Goal: Task Accomplishment & Management: Manage account settings

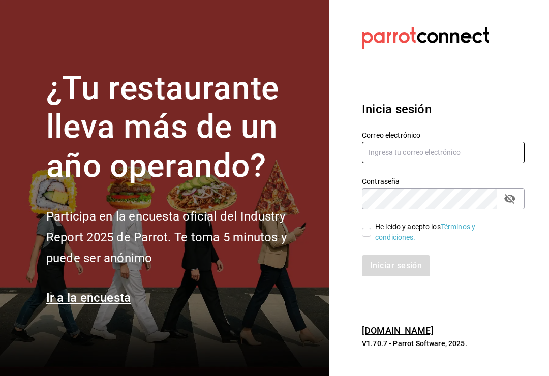
click at [403, 163] on input "text" at bounding box center [443, 152] width 163 height 21
click at [398, 162] on input "text" at bounding box center [443, 152] width 163 height 21
type input "[EMAIL_ADDRESS][DOMAIN_NAME]"
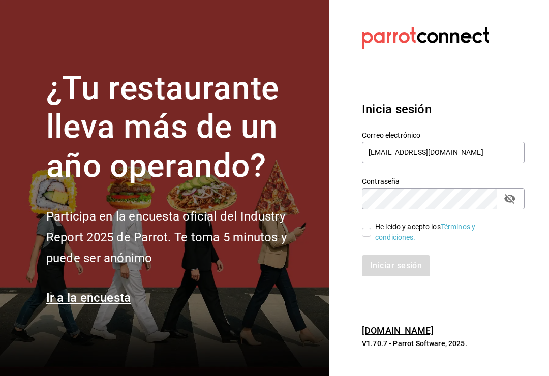
click at [371, 235] on span "He leído y acepto los Términos y condiciones." at bounding box center [443, 232] width 145 height 21
click at [371, 235] on input "He leído y acepto los Términos y condiciones." at bounding box center [366, 232] width 9 height 9
checkbox input "true"
click at [381, 277] on button "Iniciar sesión" at bounding box center [396, 265] width 68 height 21
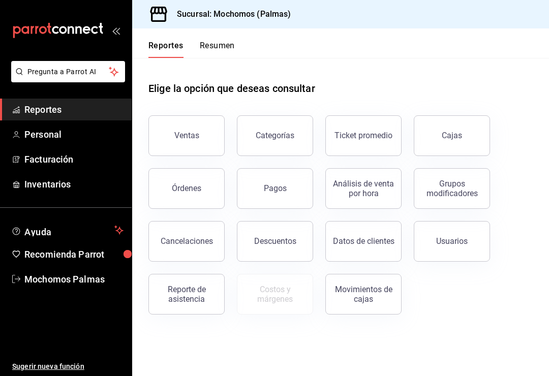
click at [224, 50] on button "Resumen" at bounding box center [217, 49] width 35 height 17
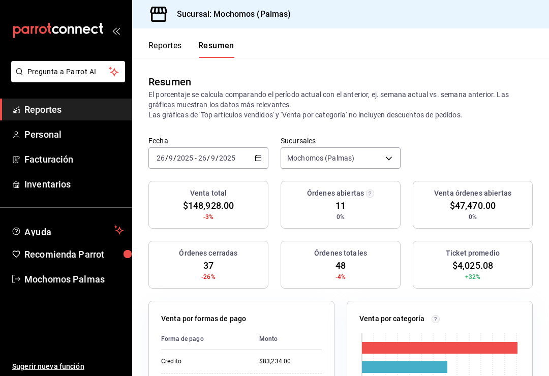
click at [28, 118] on link "Reportes" at bounding box center [66, 110] width 132 height 22
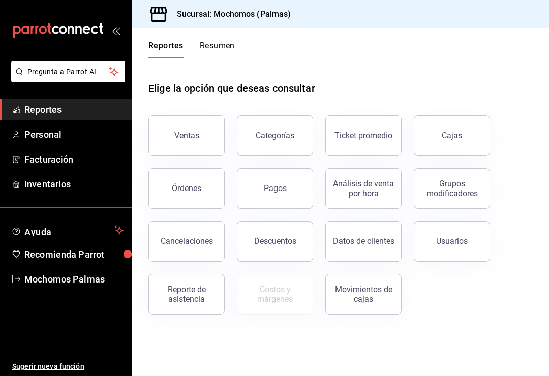
click at [188, 191] on div "Órdenes" at bounding box center [186, 189] width 29 height 10
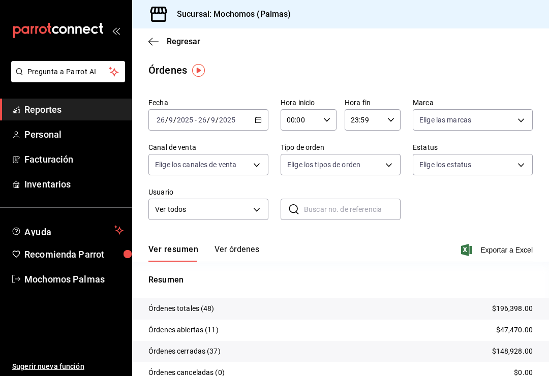
click at [161, 130] on div "[DATE] [DATE] - [DATE] [DATE]" at bounding box center [208, 119] width 120 height 21
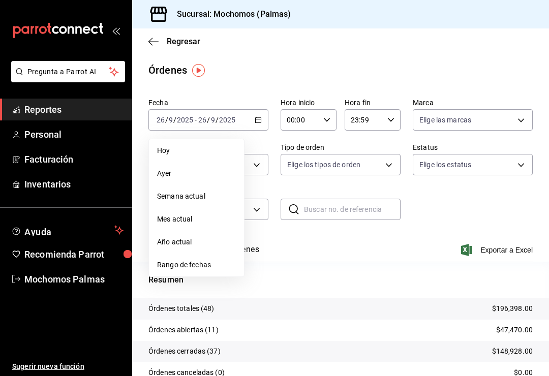
click at [188, 177] on span "Ayer" at bounding box center [196, 173] width 79 height 11
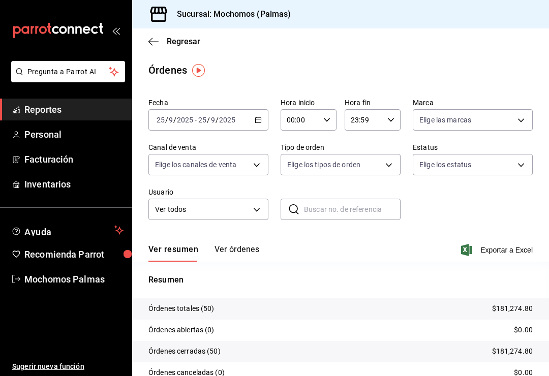
click at [244, 253] on button "Ver órdenes" at bounding box center [237, 253] width 45 height 17
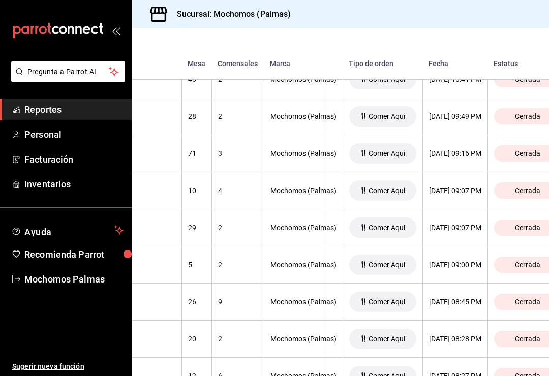
scroll to position [289, 226]
click at [437, 157] on div "[DATE] 09:16 PM" at bounding box center [455, 153] width 52 height 8
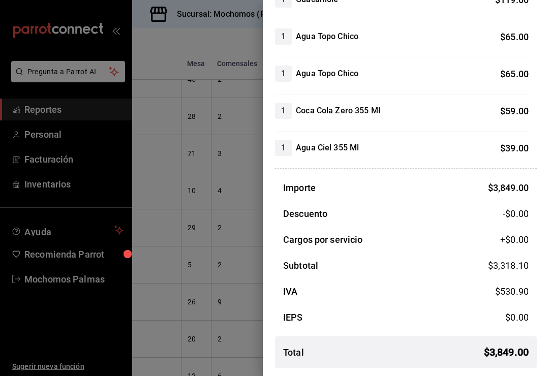
scroll to position [552, 0]
click at [192, 227] on div at bounding box center [274, 188] width 549 height 376
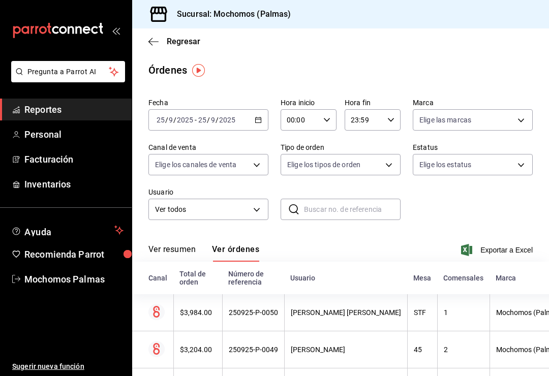
scroll to position [0, 0]
click at [159, 116] on input "25" at bounding box center [160, 120] width 9 height 8
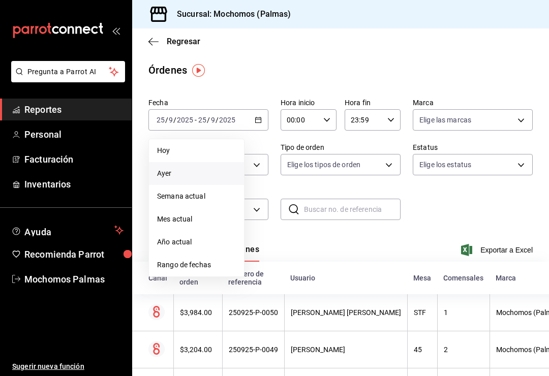
click at [163, 147] on span "Hoy" at bounding box center [196, 150] width 79 height 11
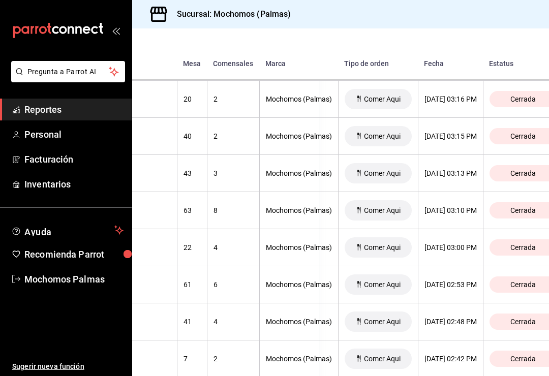
scroll to position [1420, 225]
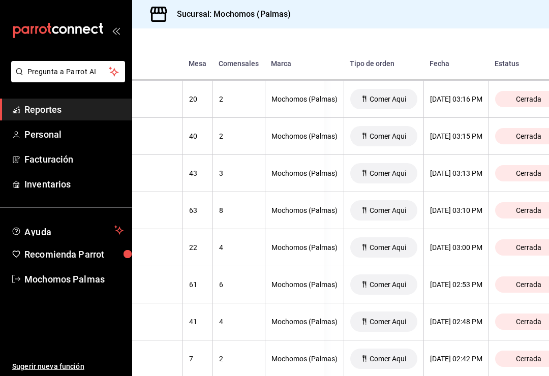
click at [455, 199] on th "[DATE] 03:10 PM" at bounding box center [456, 210] width 65 height 37
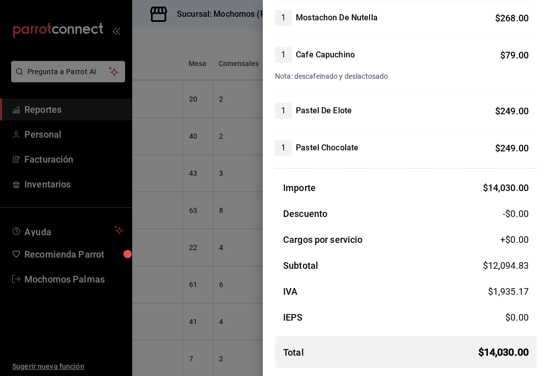
scroll to position [1466, 0]
click at [192, 294] on div at bounding box center [274, 188] width 549 height 376
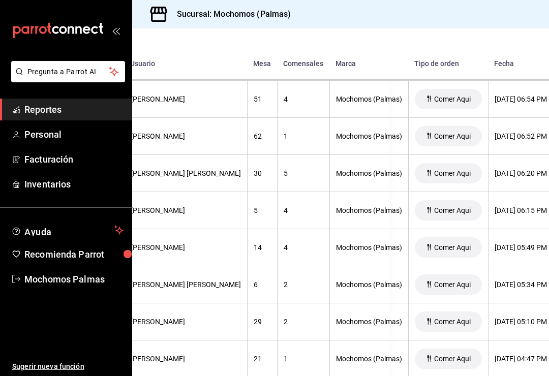
scroll to position [901, 161]
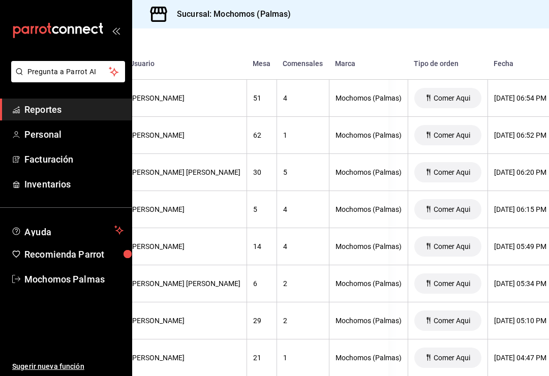
click at [496, 167] on th "[DATE] 06:20 PM" at bounding box center [520, 172] width 65 height 37
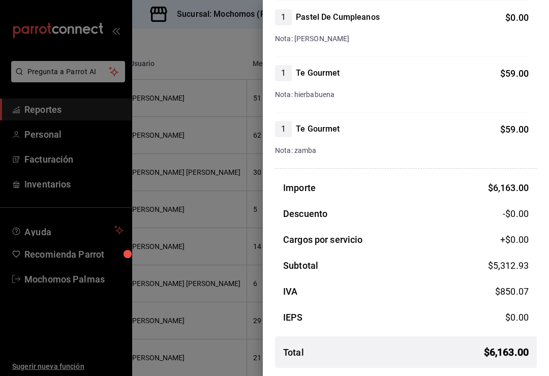
scroll to position [1088, 0]
click at [221, 288] on div at bounding box center [274, 188] width 549 height 376
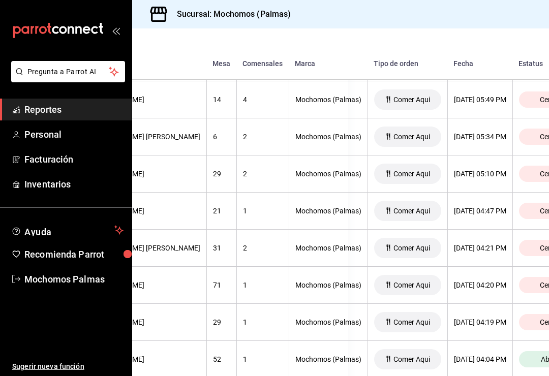
scroll to position [1046, 201]
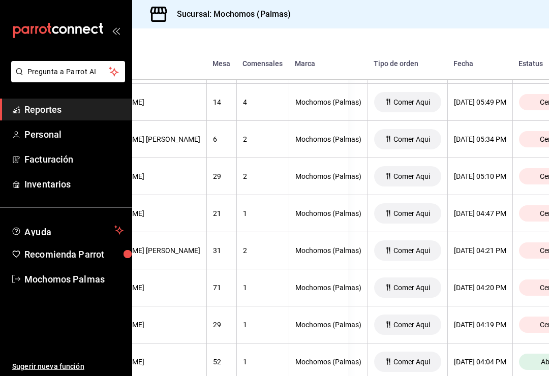
click at [460, 141] on div "[DATE] 05:34 PM" at bounding box center [480, 139] width 52 height 8
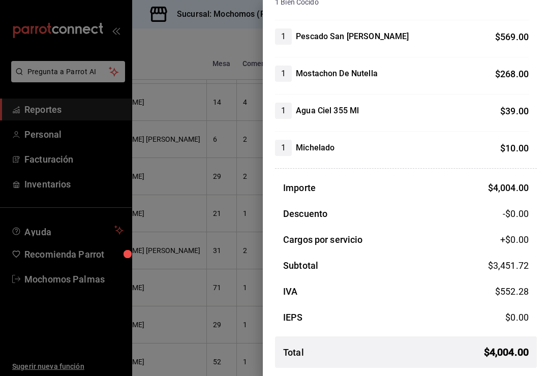
scroll to position [515, 0]
click at [216, 293] on div at bounding box center [274, 188] width 549 height 376
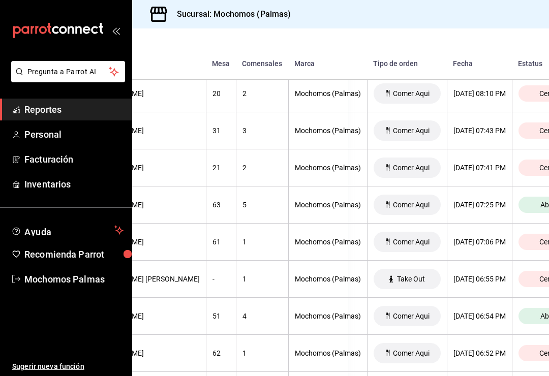
scroll to position [683, 201]
click at [459, 172] on div "[DATE] 07:41 PM" at bounding box center [480, 168] width 52 height 8
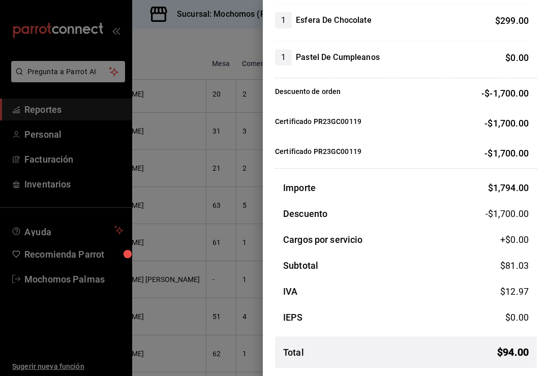
scroll to position [312, 0]
